Goal: Information Seeking & Learning: Learn about a topic

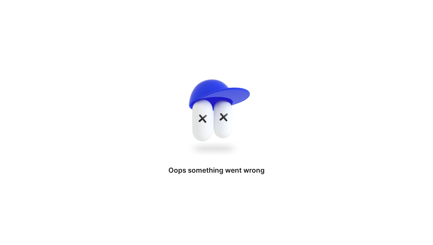
drag, startPoint x: 292, startPoint y: 153, endPoint x: 207, endPoint y: 164, distance: 85.4
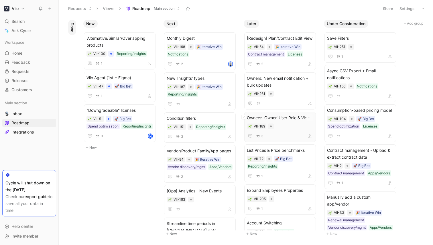
scroll to position [11, 0]
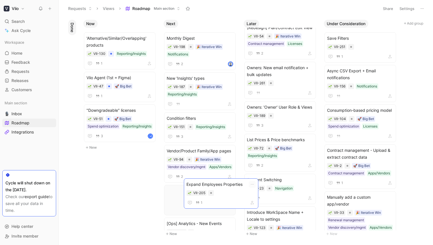
drag, startPoint x: 289, startPoint y: 181, endPoint x: 228, endPoint y: 186, distance: 60.5
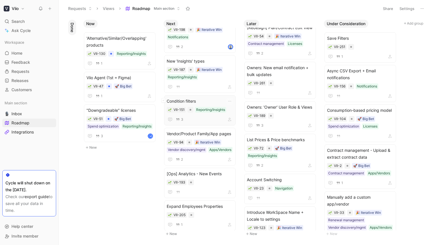
scroll to position [19, 0]
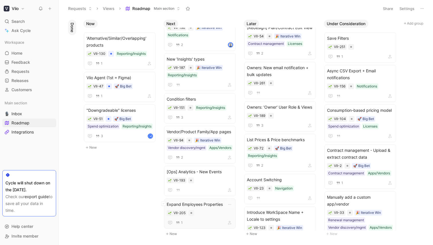
click at [214, 203] on span "Expand Employees Properties" at bounding box center [200, 204] width 66 height 7
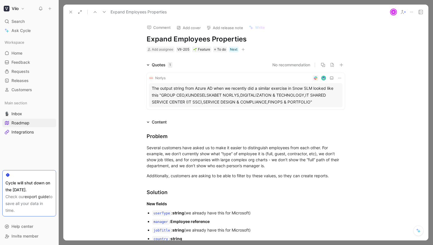
click at [73, 14] on button at bounding box center [71, 12] width 8 height 8
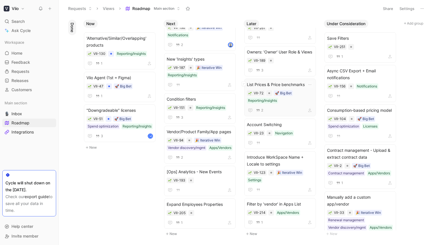
scroll to position [62, 0]
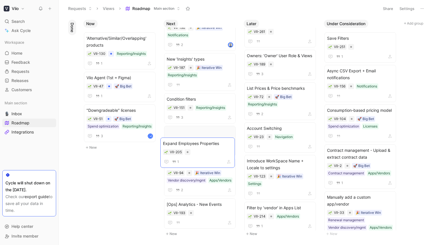
drag, startPoint x: 204, startPoint y: 203, endPoint x: 201, endPoint y: 139, distance: 64.2
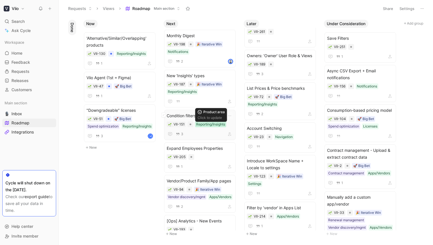
scroll to position [0, 0]
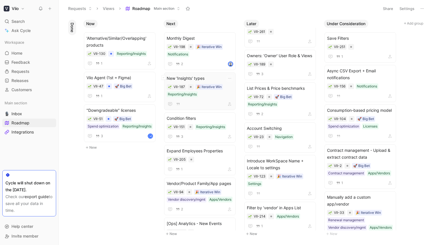
click at [211, 78] on span "New 'Insights' types" at bounding box center [200, 78] width 66 height 7
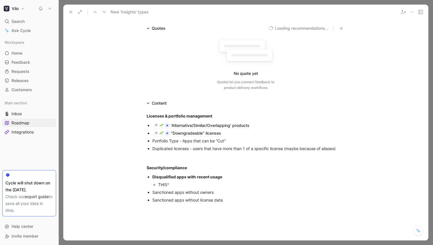
scroll to position [52, 0]
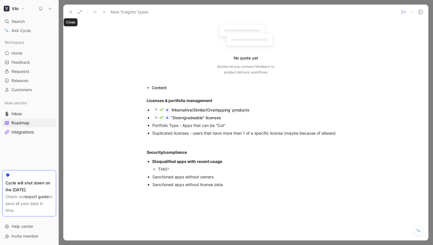
click at [72, 13] on use at bounding box center [71, 12] width 2 height 2
